Goal: Transaction & Acquisition: Book appointment/travel/reservation

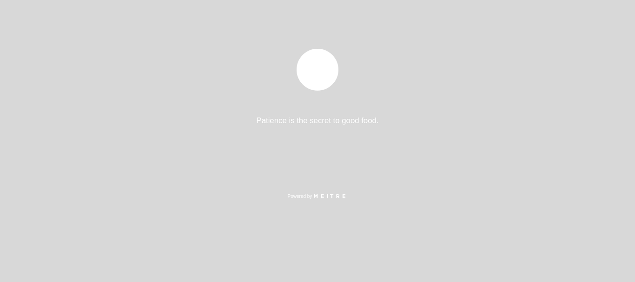
select select "es"
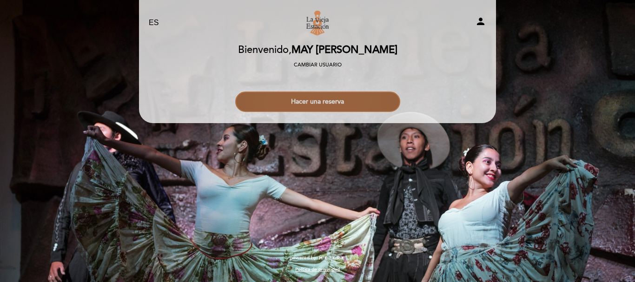
click at [303, 102] on button "Hacer una reserva" at bounding box center [317, 102] width 165 height 20
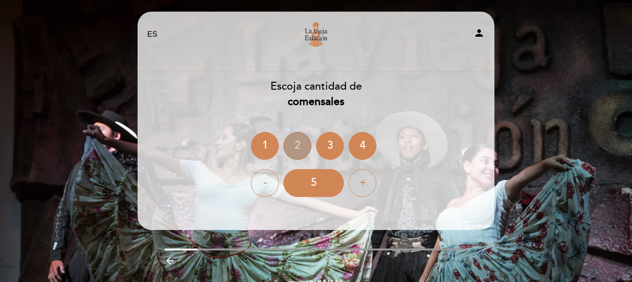
click at [300, 151] on div "2" at bounding box center [298, 146] width 28 height 28
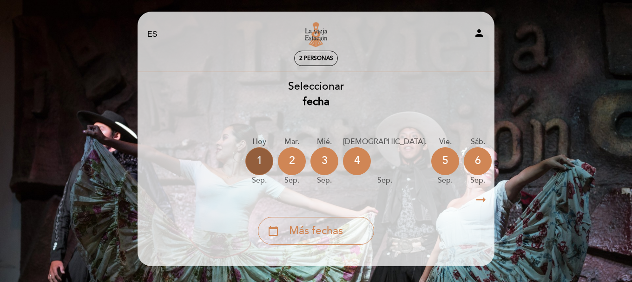
click at [254, 160] on div "1" at bounding box center [260, 161] width 28 height 28
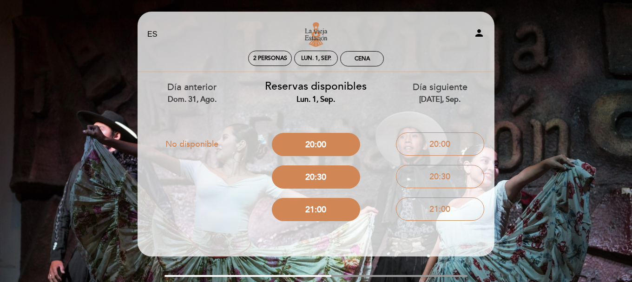
drag, startPoint x: 343, startPoint y: 178, endPoint x: 392, endPoint y: 166, distance: 50.3
click at [400, 168] on div "Día anterior dom. 31, ago. No disponible Reservas disponibles lun. 1, sep. 20:0…" at bounding box center [316, 149] width 372 height 154
click at [382, 165] on div "Día siguiente [DATE], sep. 20:00 20:30 21:00" at bounding box center [440, 148] width 124 height 153
click at [304, 173] on button "20:30" at bounding box center [316, 177] width 88 height 23
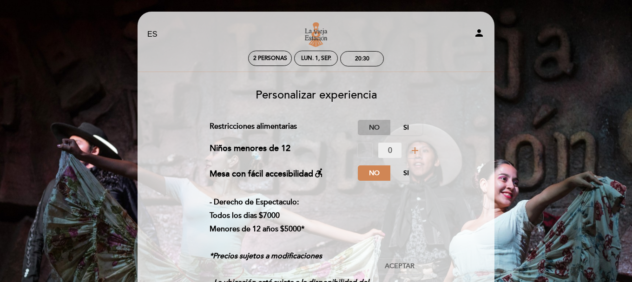
click at [378, 126] on label "No" at bounding box center [374, 127] width 33 height 15
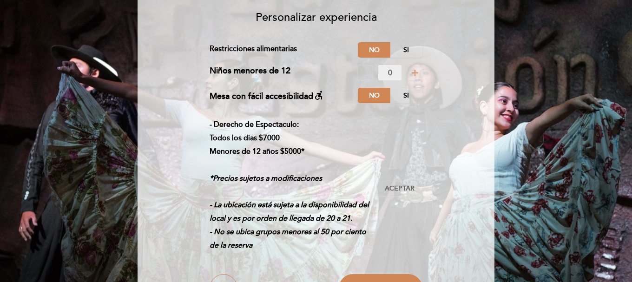
scroll to position [155, 0]
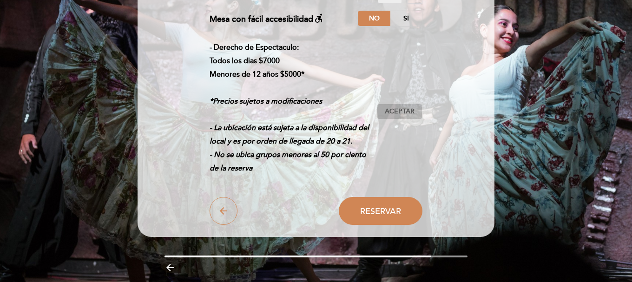
click at [399, 114] on span "Aceptar" at bounding box center [400, 112] width 30 height 10
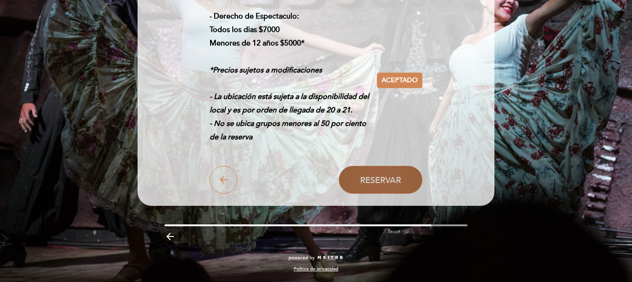
click at [381, 176] on span "Reservar" at bounding box center [380, 180] width 41 height 10
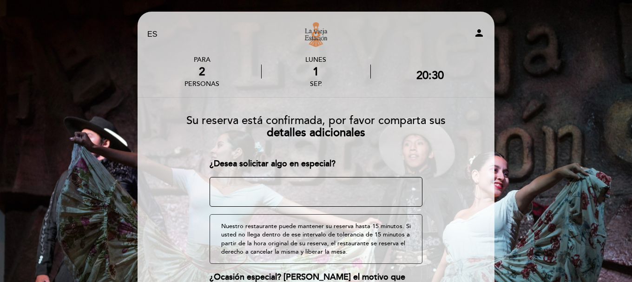
scroll to position [155, 0]
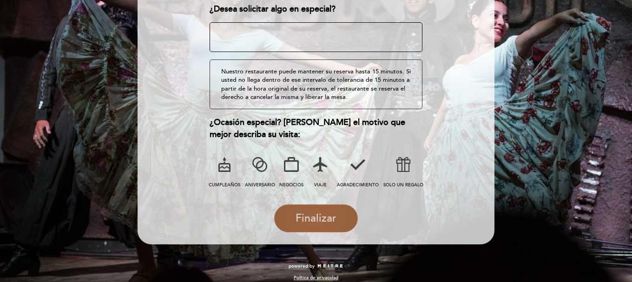
click at [321, 221] on span "Finalizar" at bounding box center [316, 218] width 41 height 13
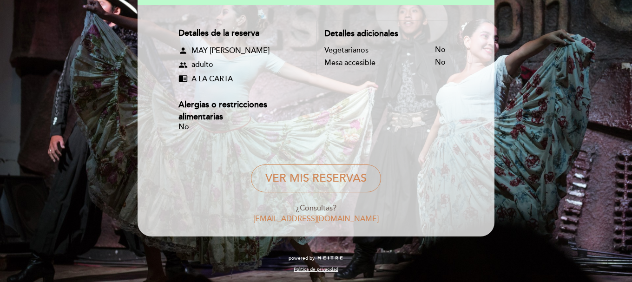
scroll to position [47, 0]
